Goal: Find contact information: Find contact information

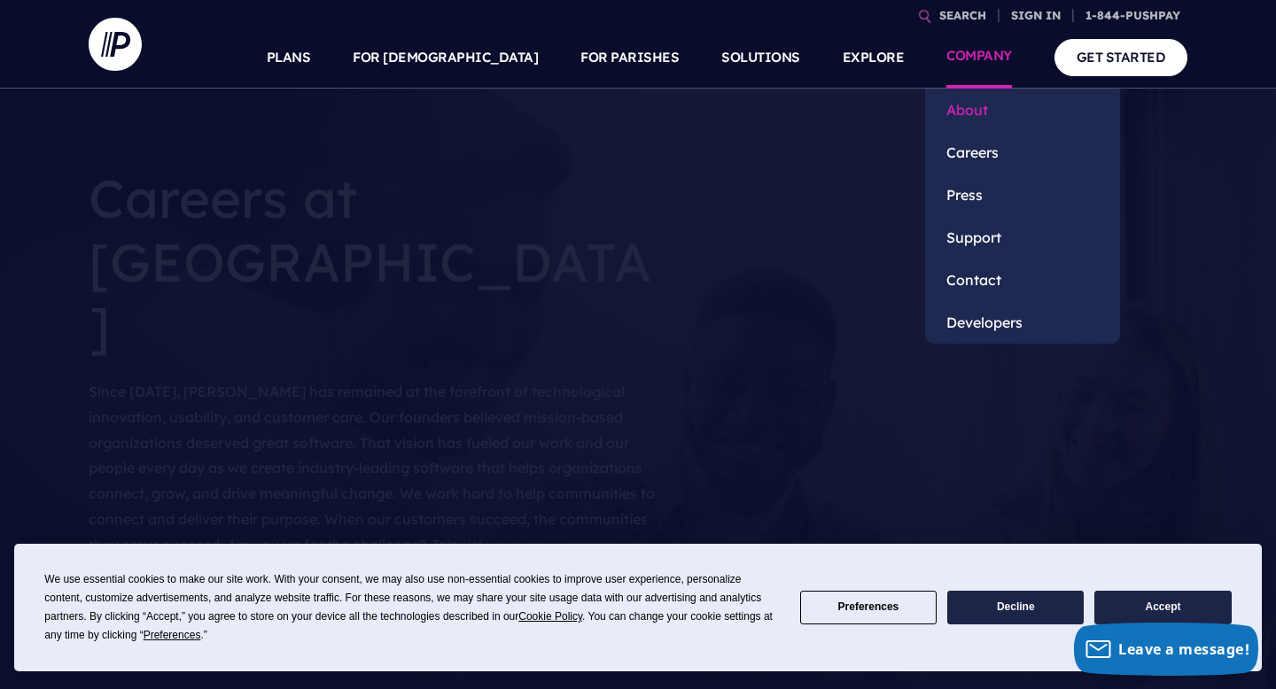
click at [967, 117] on link "About" at bounding box center [1022, 110] width 195 height 43
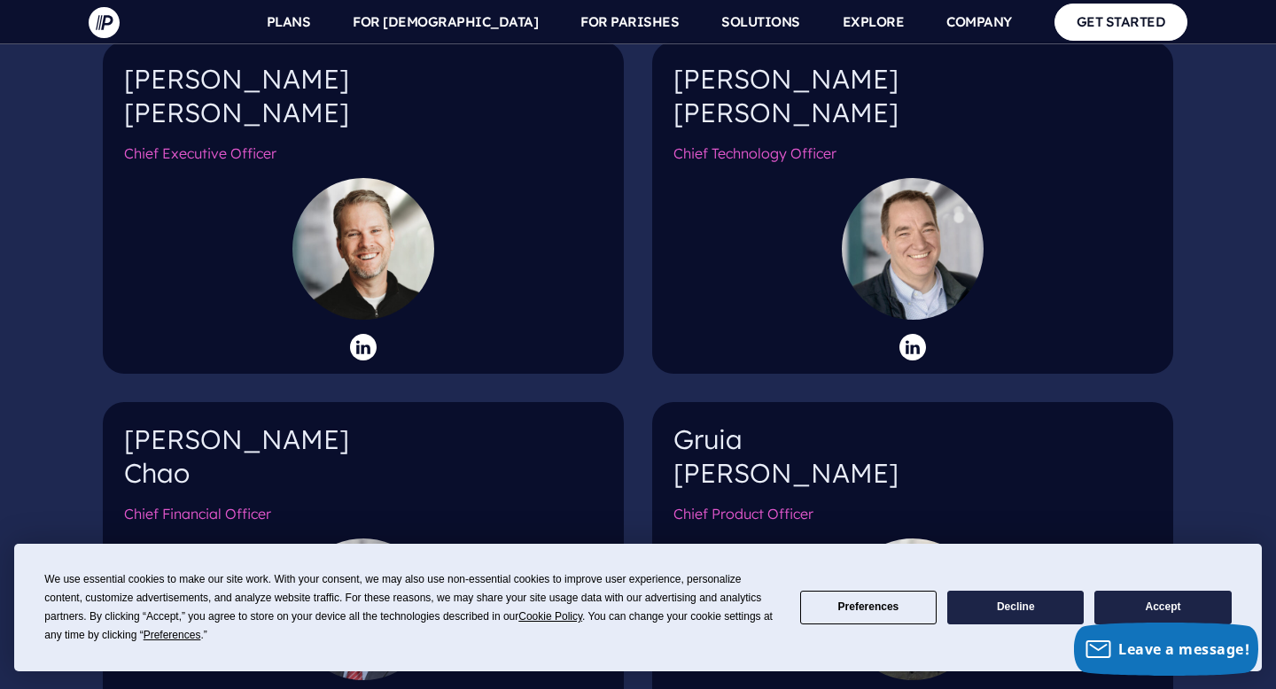
scroll to position [1893, 0]
click at [1147, 604] on button "Accept" at bounding box center [1162, 608] width 136 height 35
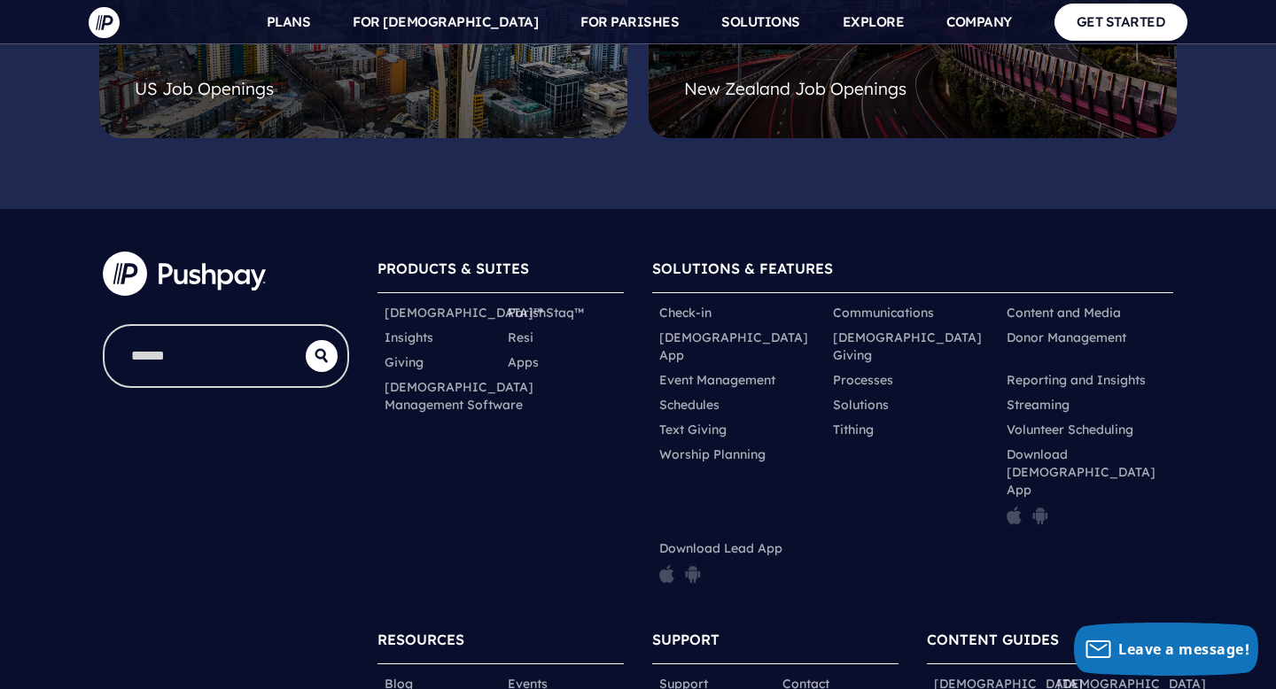
scroll to position [4936, 0]
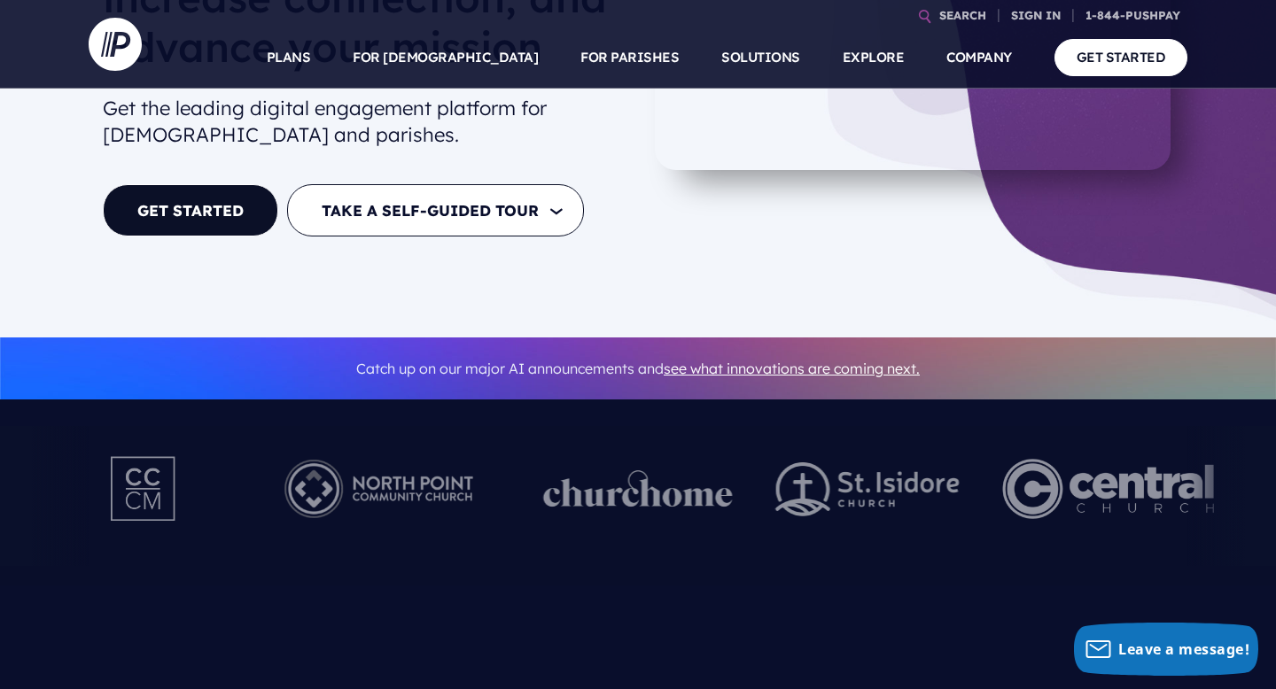
scroll to position [433, 0]
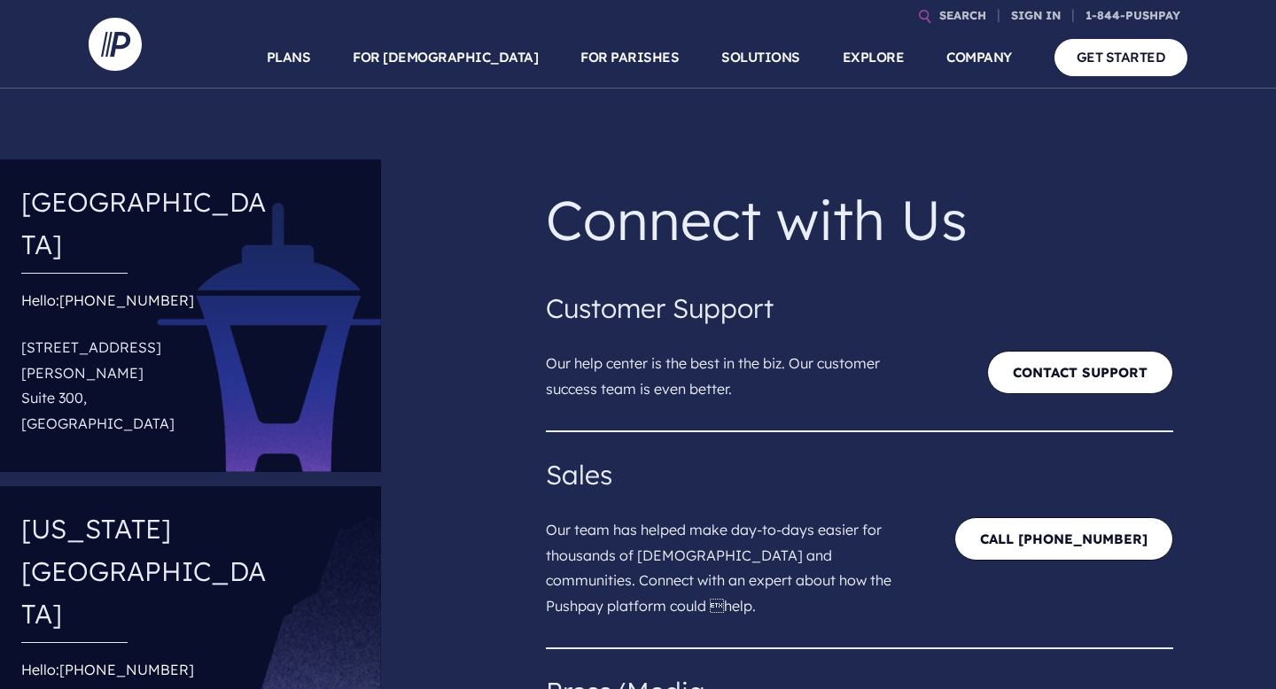
scroll to position [364, 0]
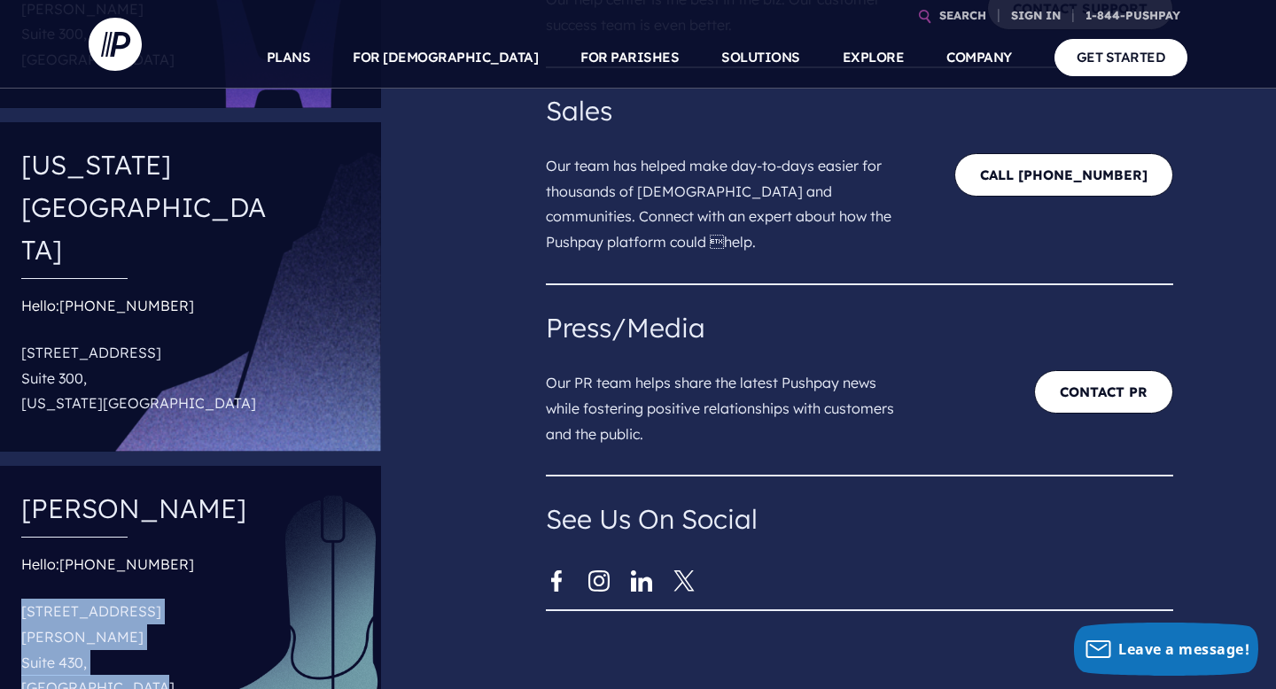
drag, startPoint x: 24, startPoint y: 454, endPoint x: 160, endPoint y: 533, distance: 158.0
click at [160, 533] on div "Allen Hello: (800) 875-0696 950 W. Bethany Drive Suite 430, Allen, TX 75013" at bounding box center [190, 601] width 381 height 270
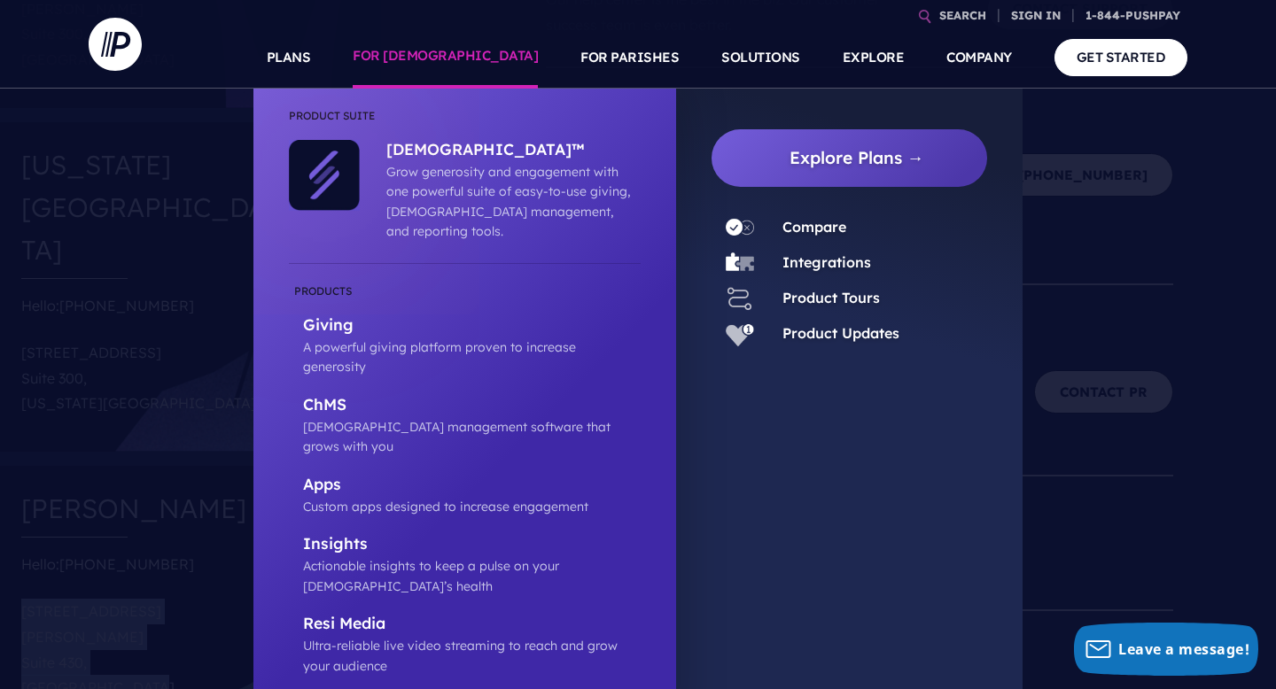
copy p "950 W. Bethany Drive Suite 430, Allen, TX 75013"
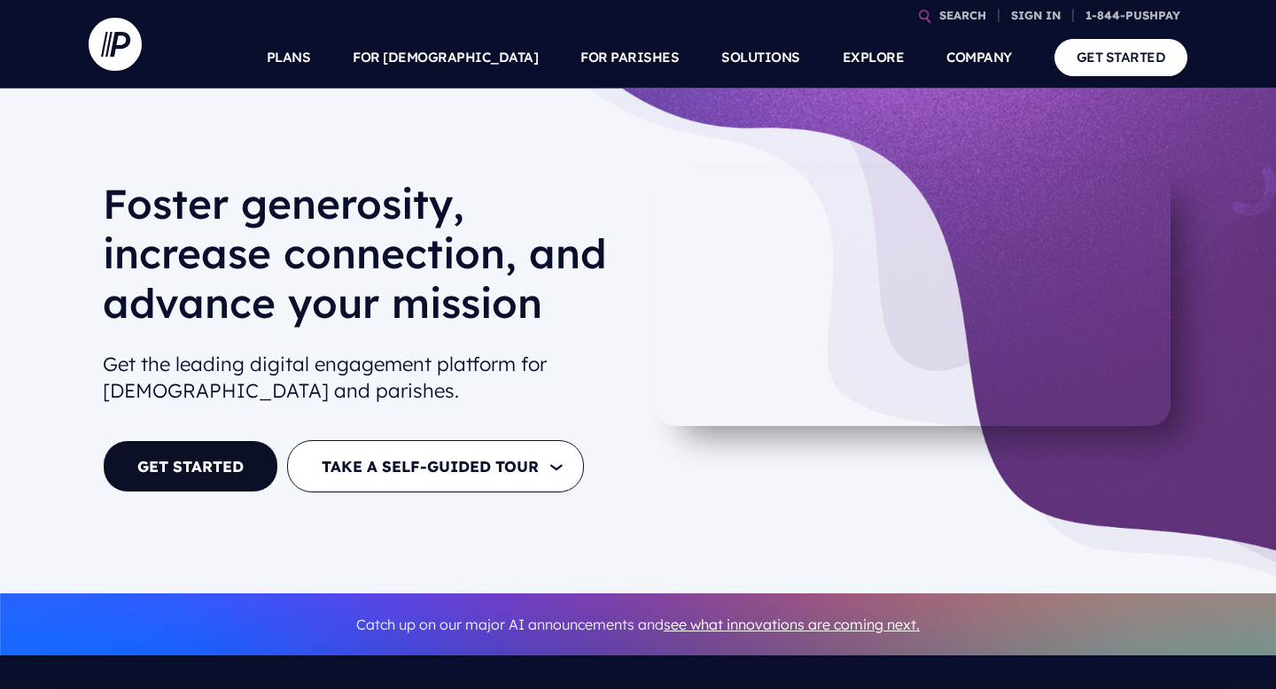
click at [515, 245] on h1 "Foster generosity, increase connection, and advance your mission" at bounding box center [363, 260] width 521 height 163
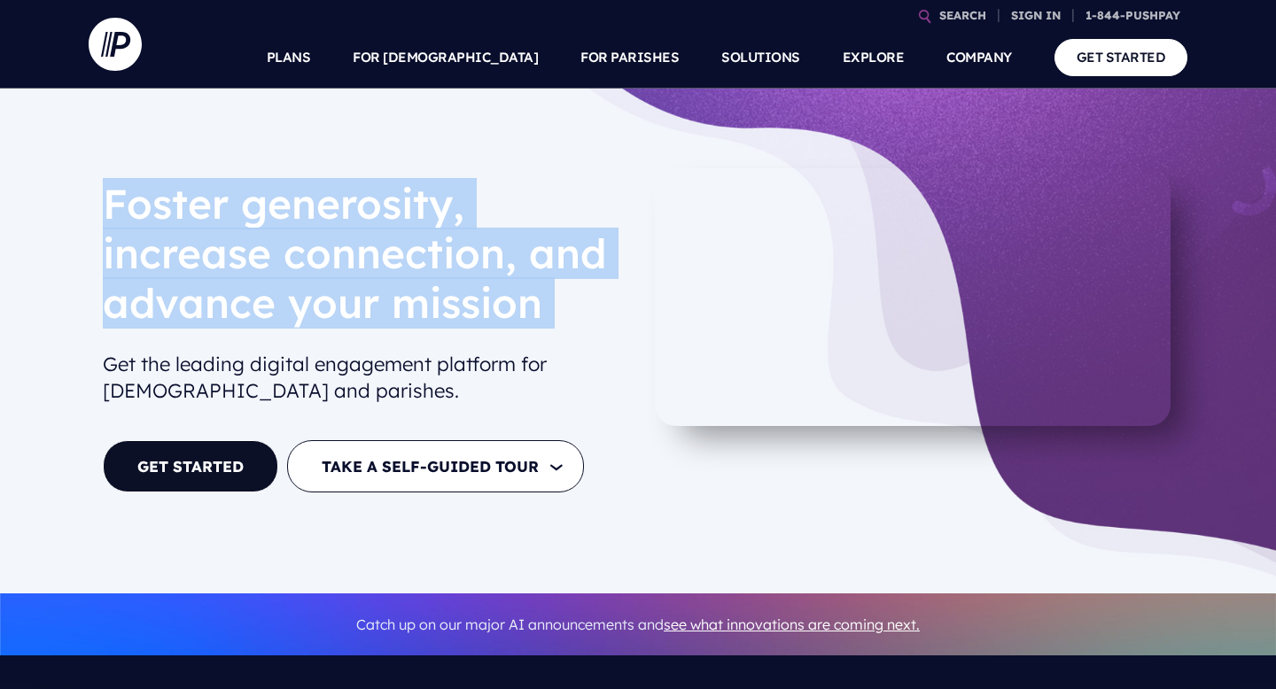
click at [515, 245] on h1 "Foster generosity, increase connection, and advance your mission" at bounding box center [363, 260] width 521 height 163
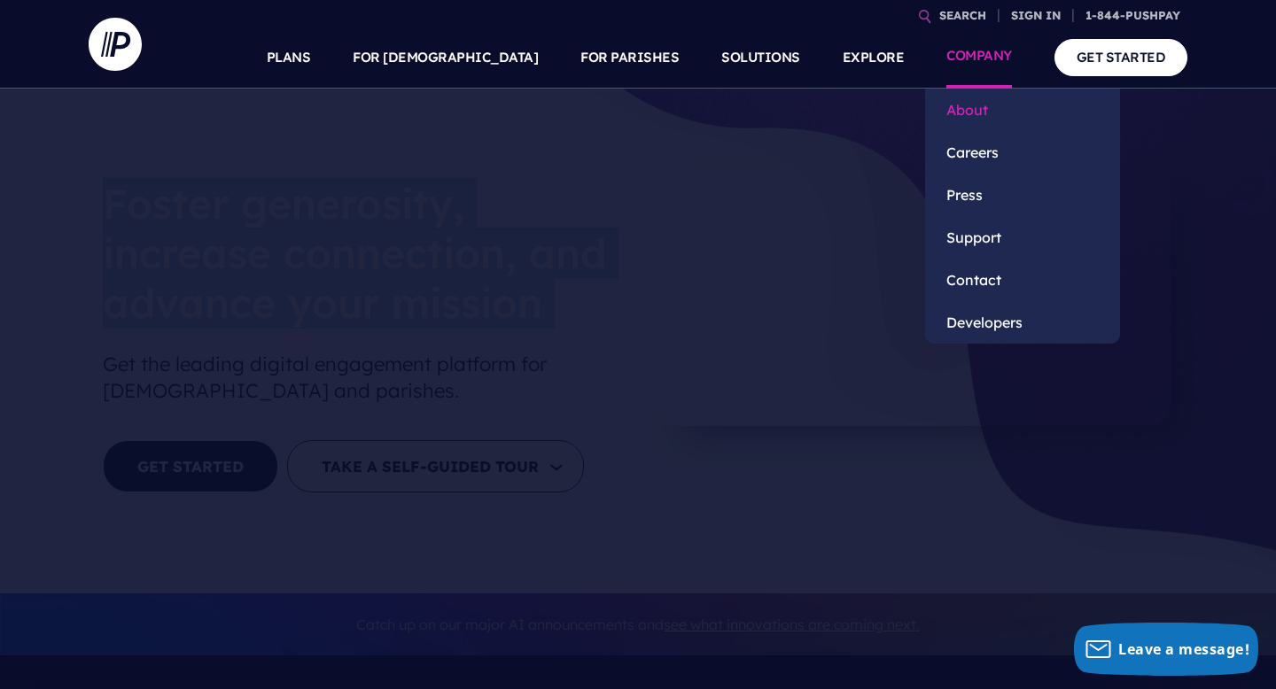
click at [972, 126] on link "About" at bounding box center [1022, 110] width 195 height 43
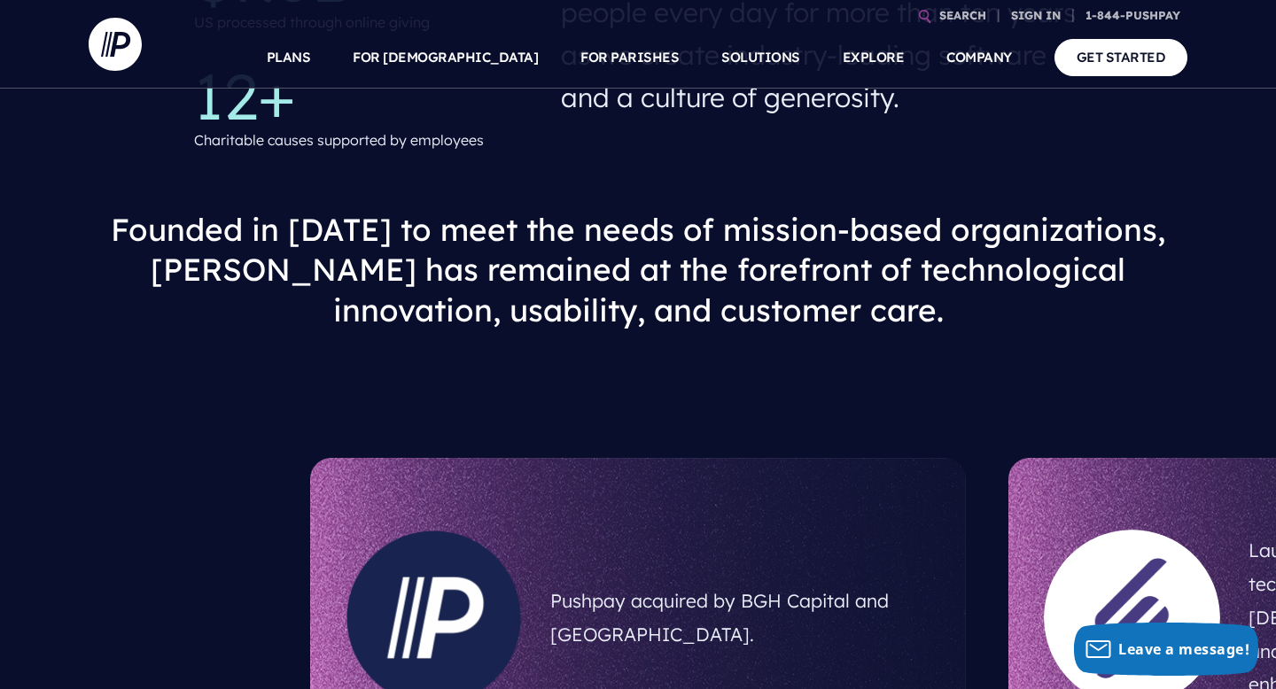
scroll to position [559, 0]
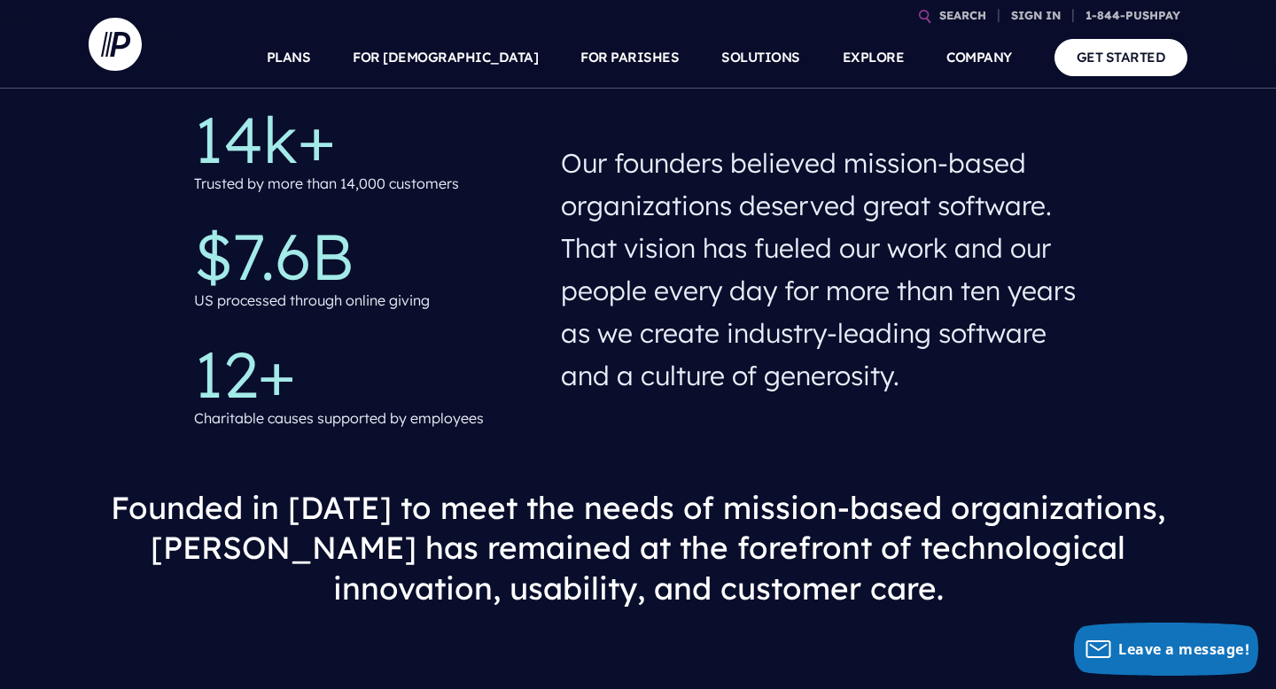
click at [784, 199] on h4 "Our founders believed mission-based organizations deserved great software. That…" at bounding box center [821, 269] width 521 height 269
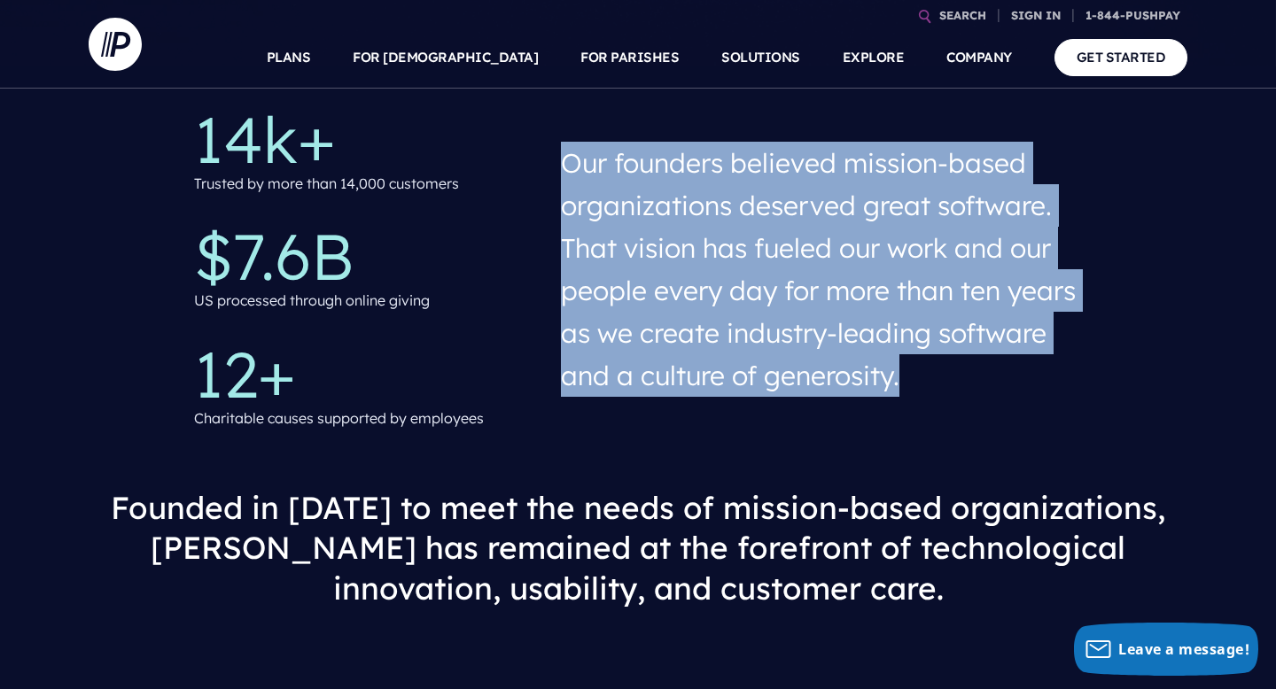
click at [784, 199] on h4 "Our founders believed mission-based organizations deserved great software. That…" at bounding box center [821, 269] width 521 height 269
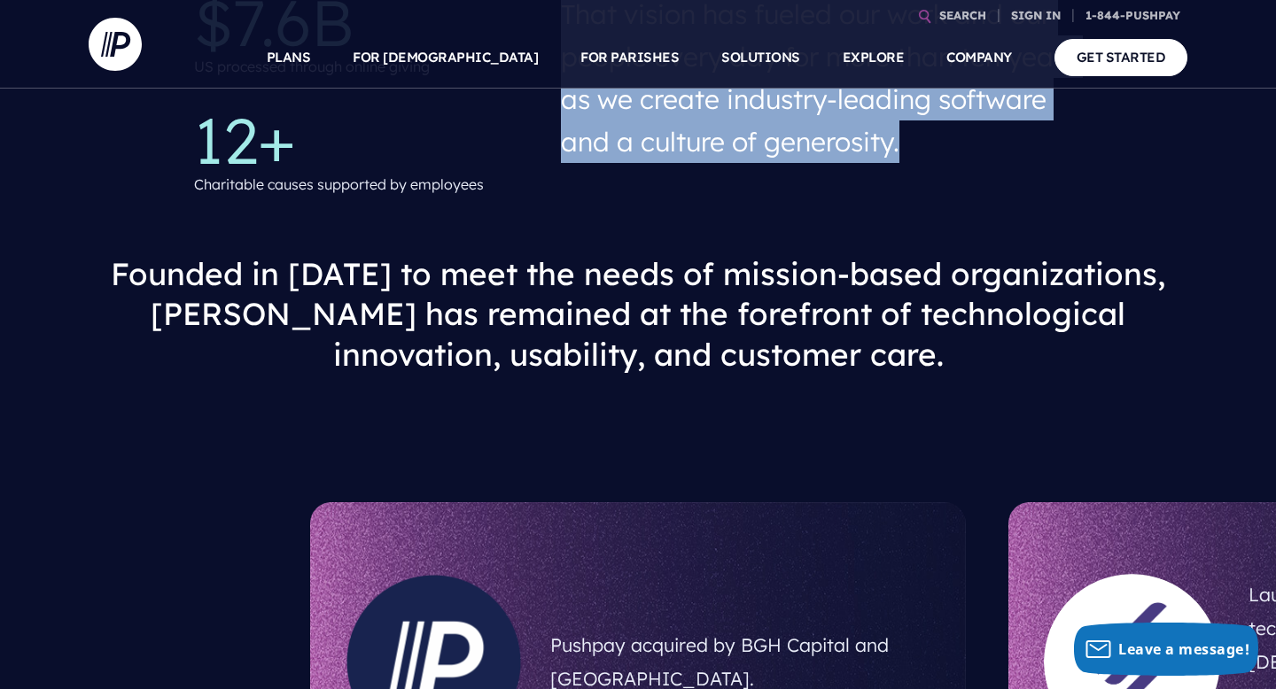
scroll to position [918, 0]
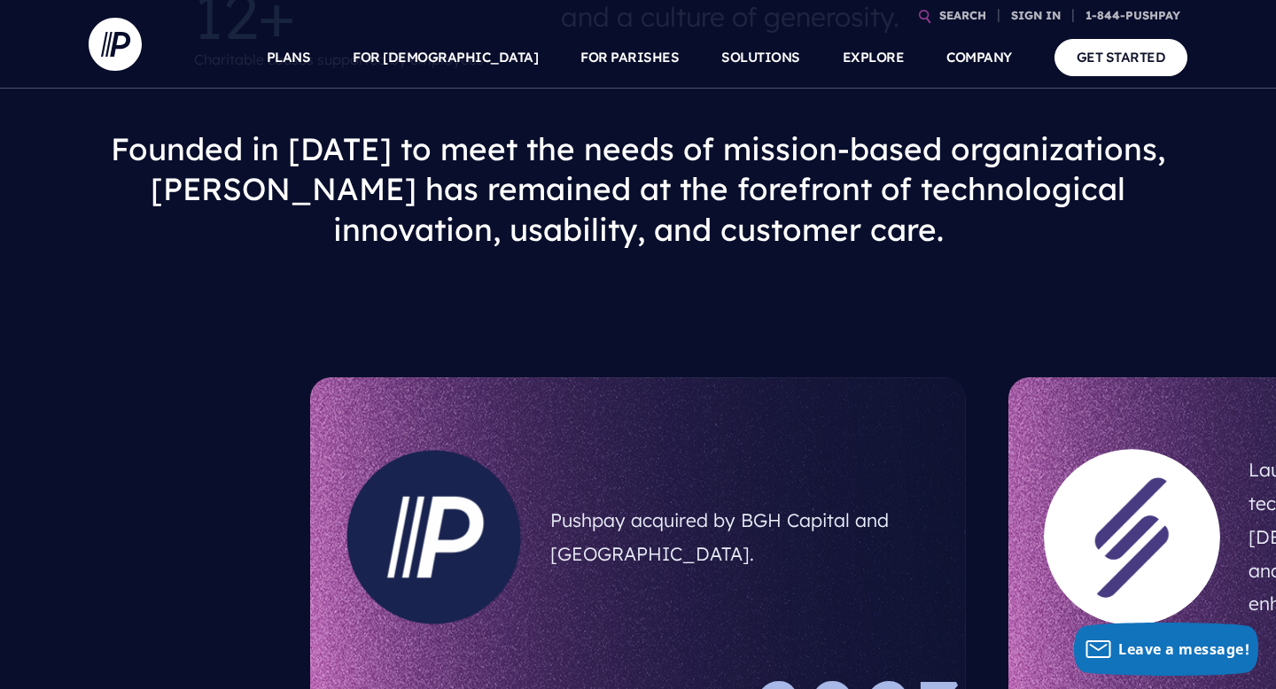
click at [784, 199] on h3 "Founded in [DATE] to meet the needs of mission-based organizations, [PERSON_NAM…" at bounding box center [638, 190] width 1070 height 150
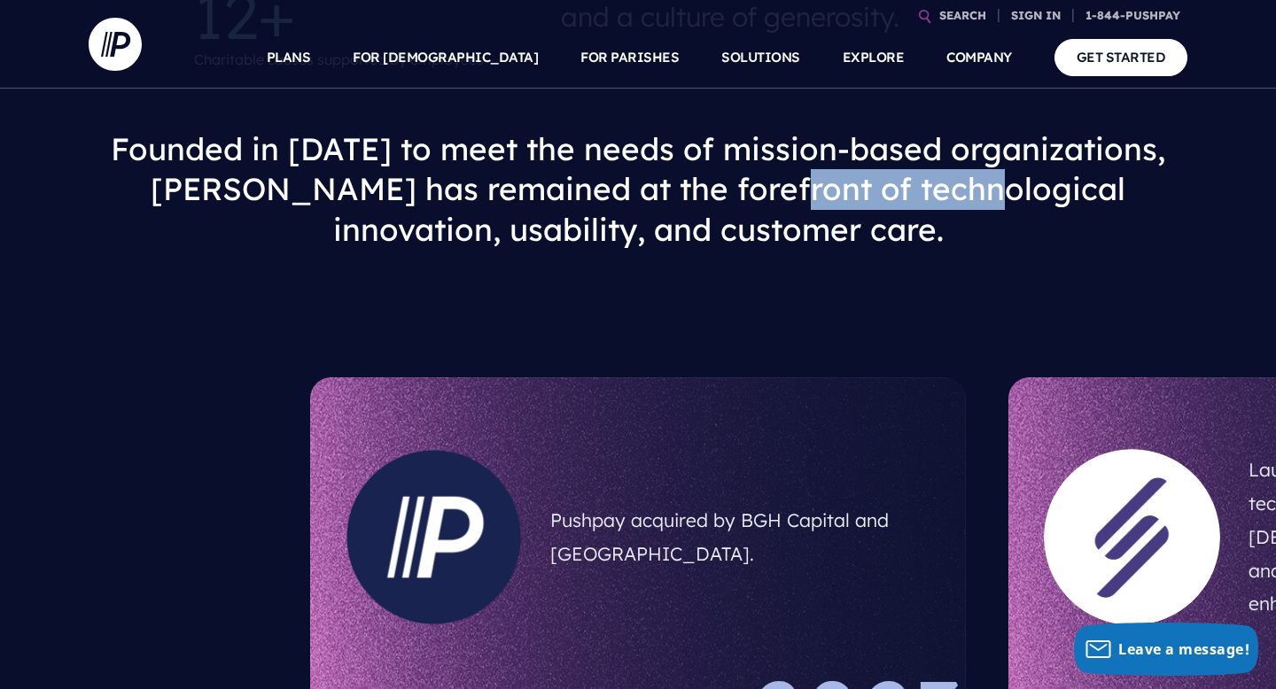
click at [784, 199] on h3 "Founded in [DATE] to meet the needs of mission-based organizations, [PERSON_NAM…" at bounding box center [638, 190] width 1070 height 150
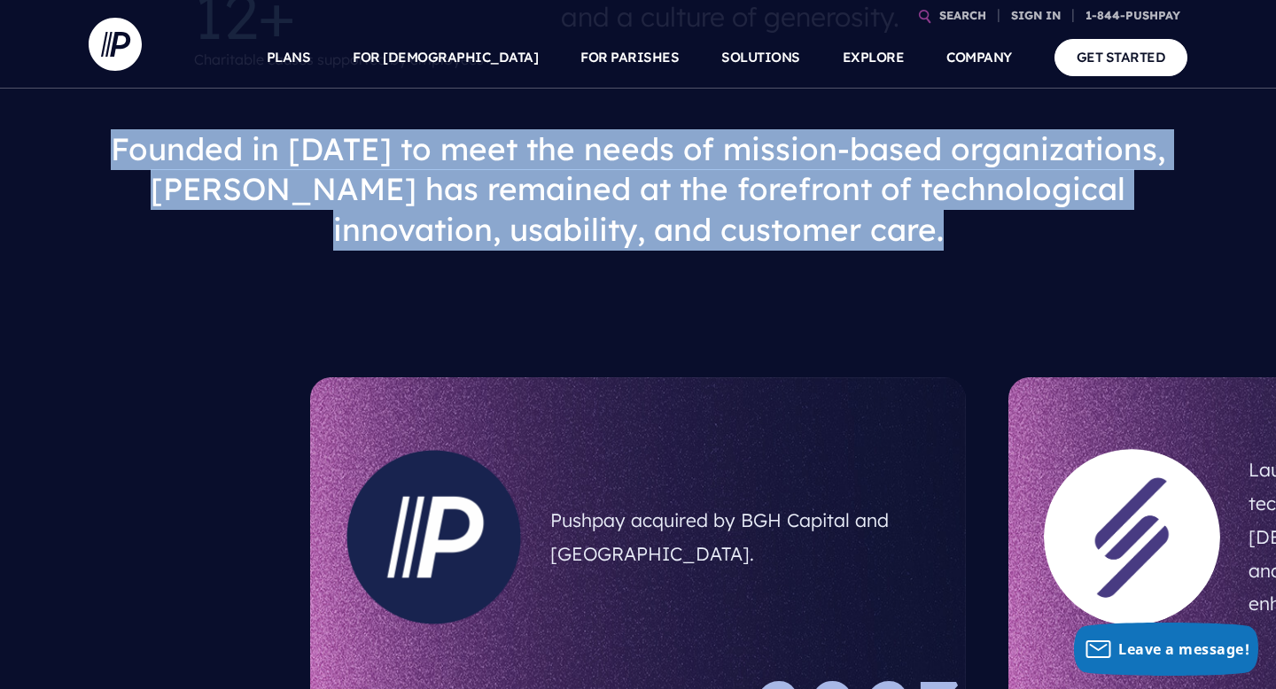
click at [784, 199] on h3 "Founded in [DATE] to meet the needs of mission-based organizations, [PERSON_NAM…" at bounding box center [638, 190] width 1070 height 150
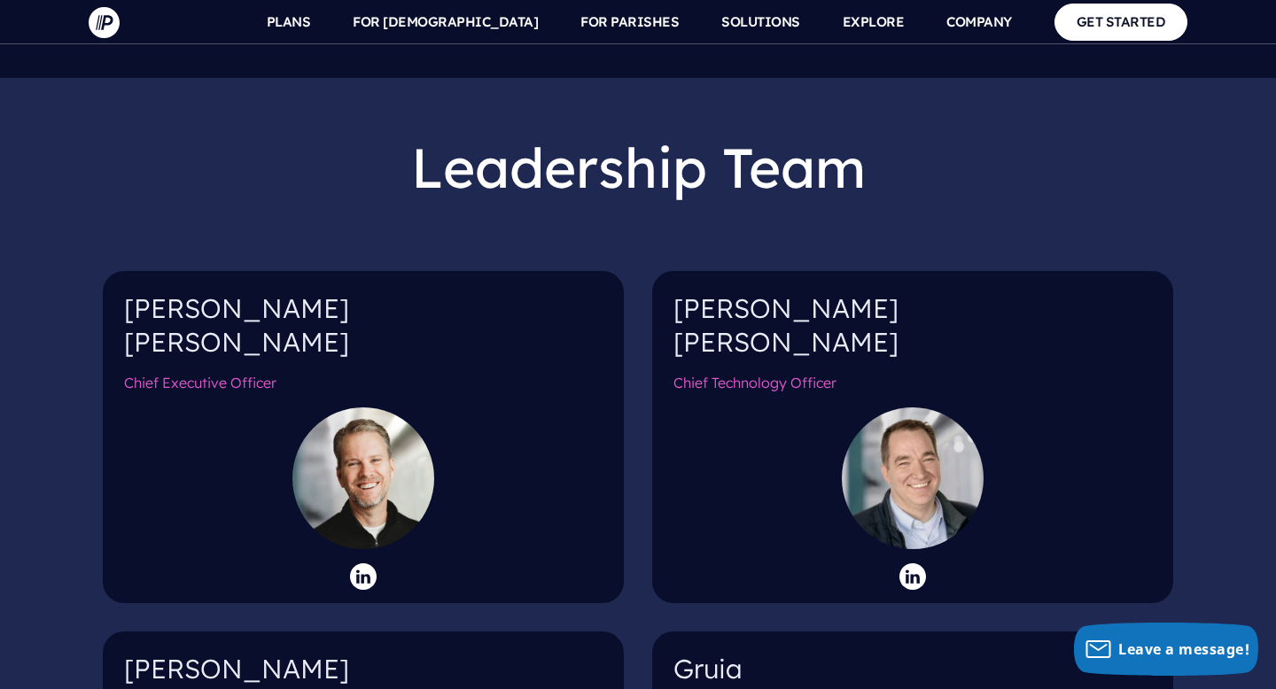
scroll to position [1824, 0]
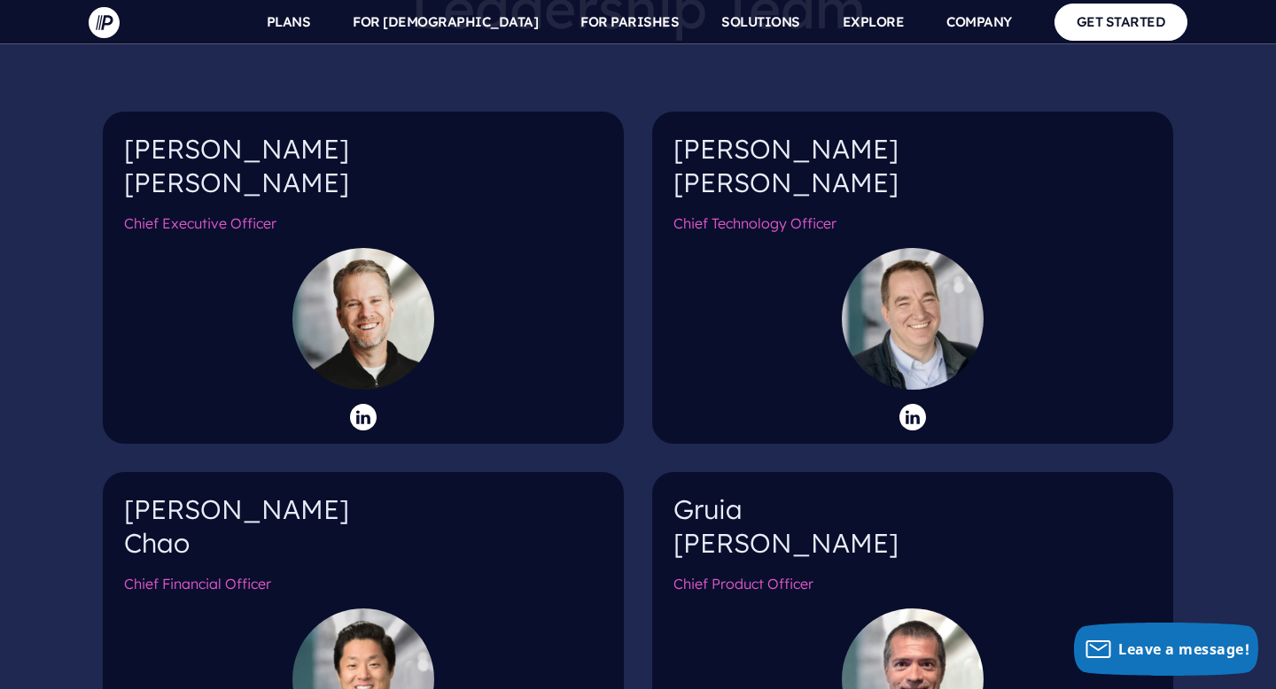
click at [765, 214] on h6 "Chief Technology Officer" at bounding box center [912, 231] width 478 height 34
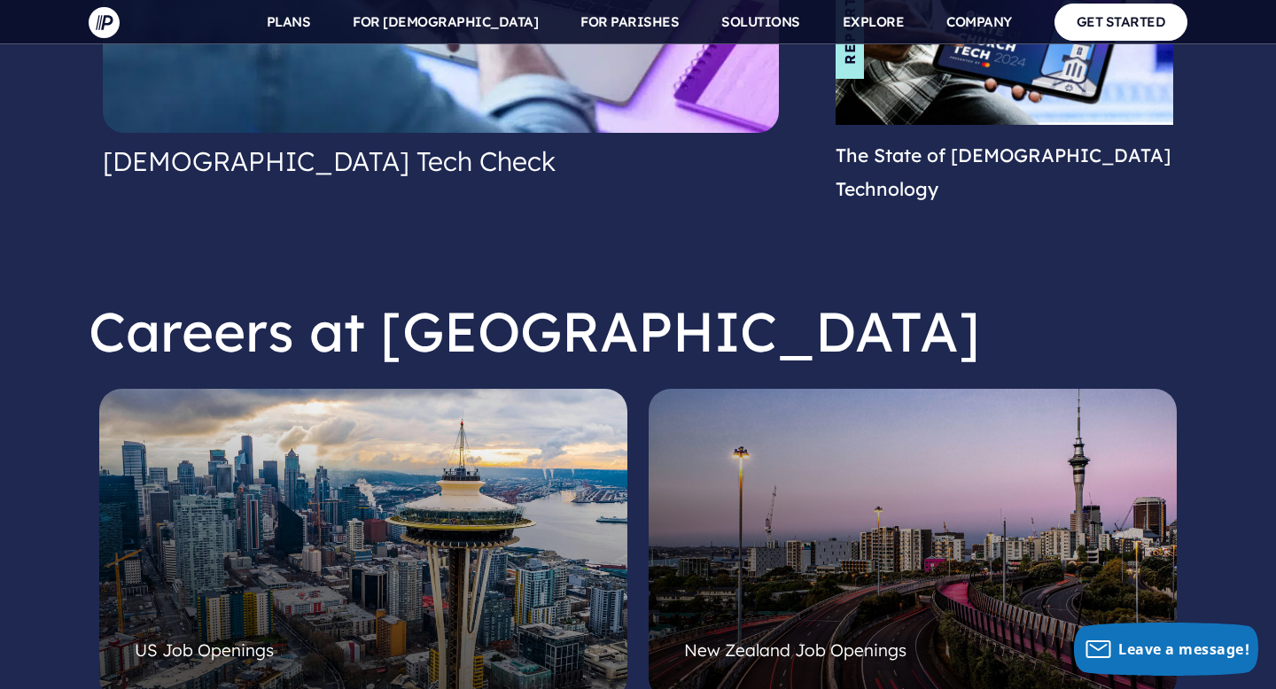
scroll to position [4936, 0]
